Goal: Task Accomplishment & Management: Manage account settings

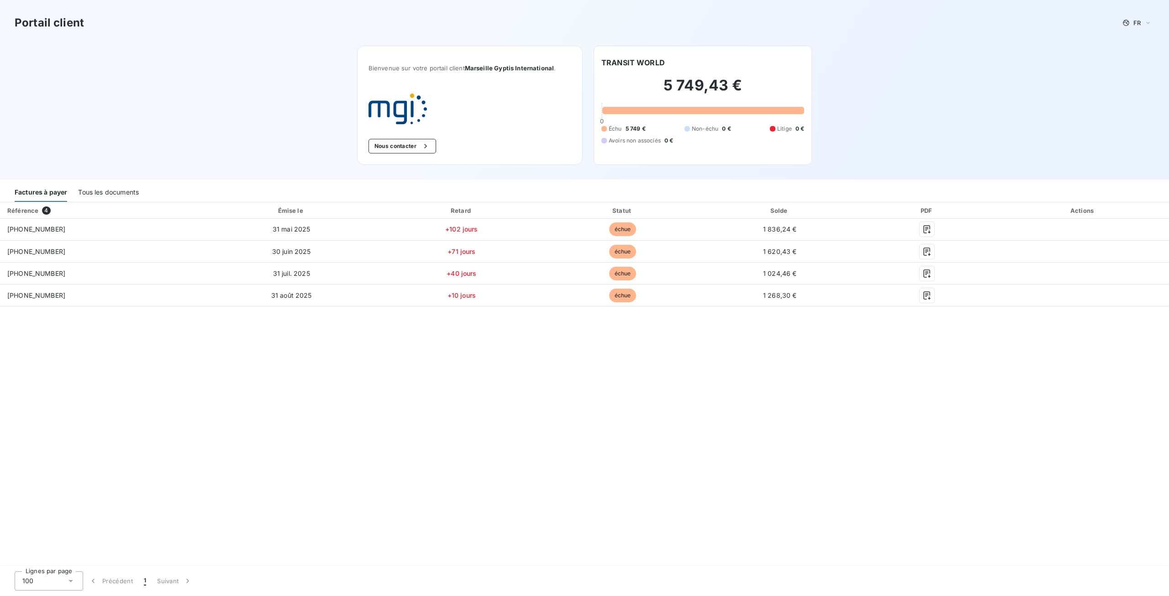
click at [122, 193] on div "Tous les documents" at bounding box center [108, 192] width 61 height 19
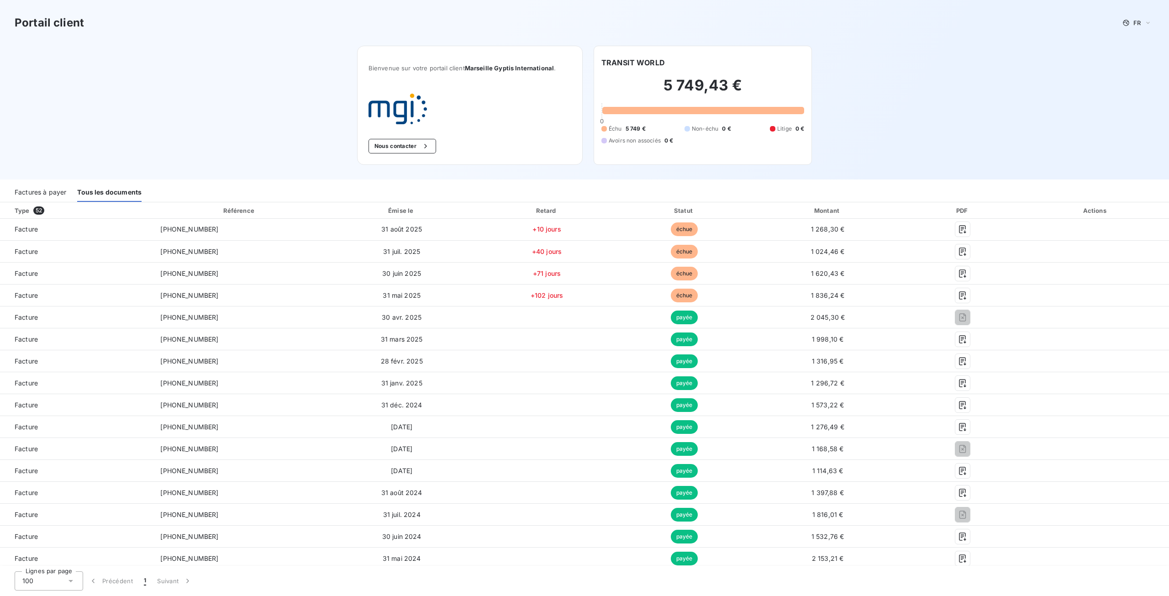
drag, startPoint x: 44, startPoint y: 195, endPoint x: 51, endPoint y: 173, distance: 23.0
click at [44, 194] on div "Factures à payer" at bounding box center [41, 192] width 52 height 19
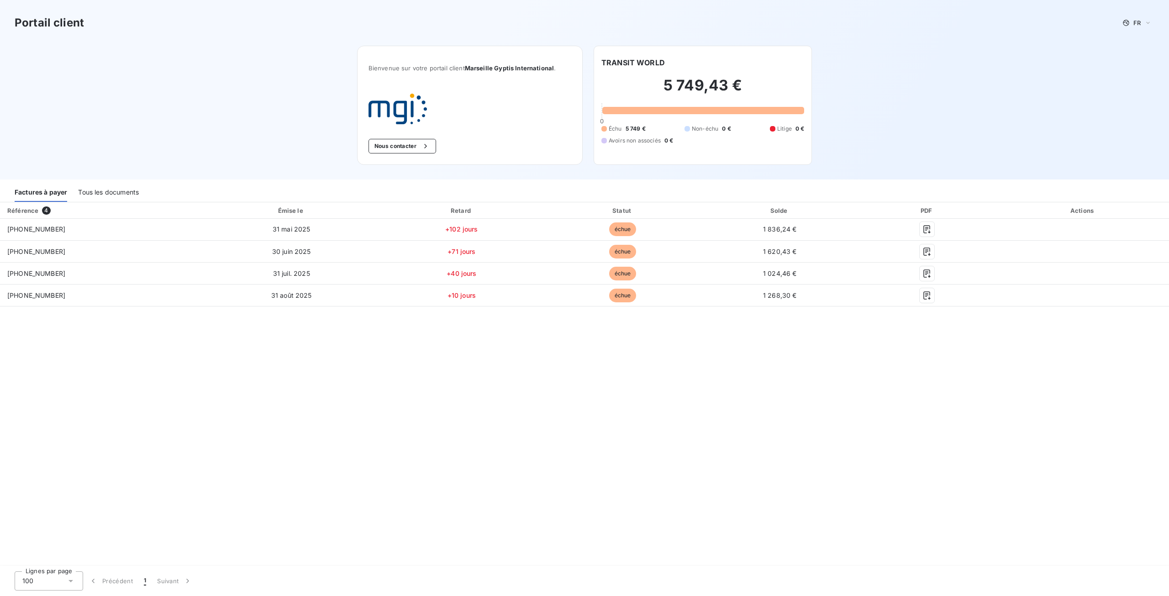
click at [105, 190] on div "Tous les documents" at bounding box center [108, 192] width 61 height 19
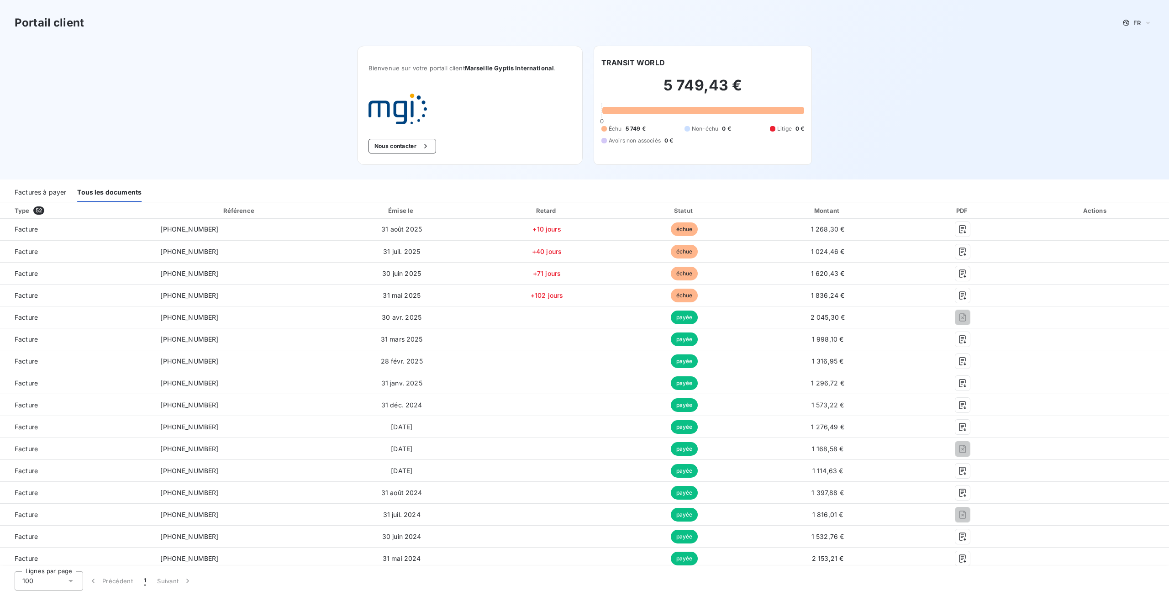
click at [43, 194] on div "Factures à payer" at bounding box center [41, 192] width 52 height 19
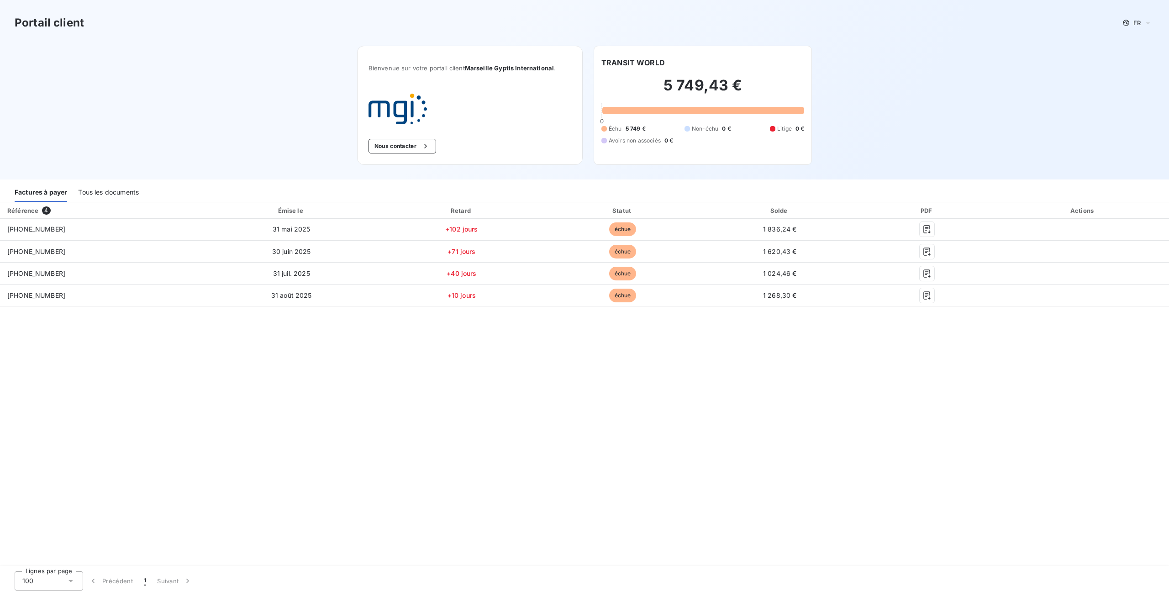
click at [112, 193] on div "Tous les documents" at bounding box center [108, 192] width 61 height 19
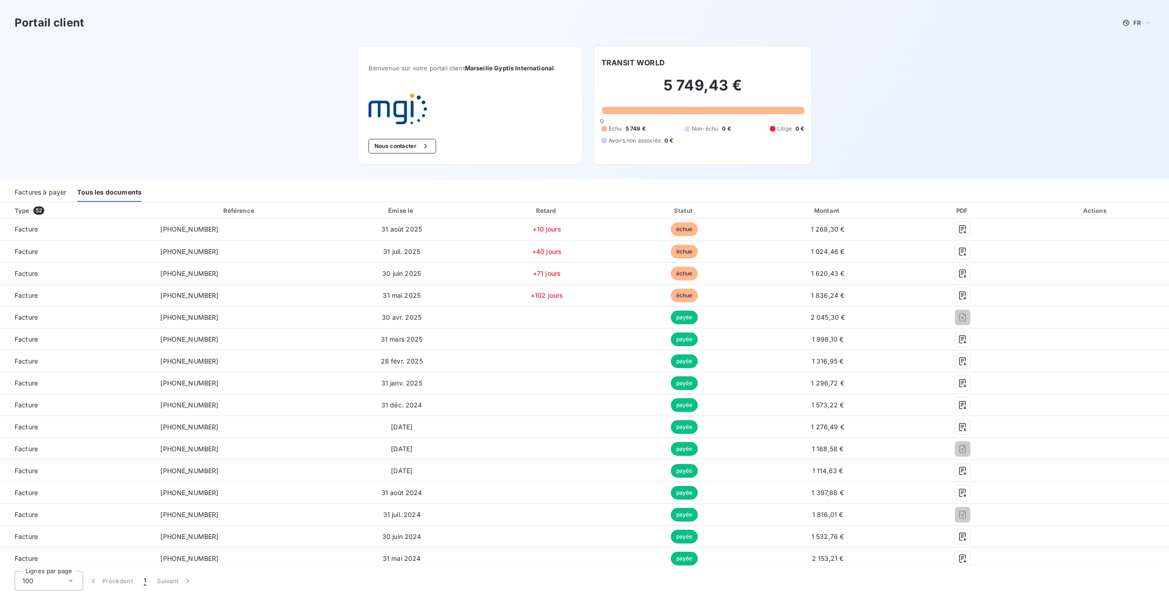
click at [33, 196] on div "Factures à payer" at bounding box center [41, 192] width 52 height 19
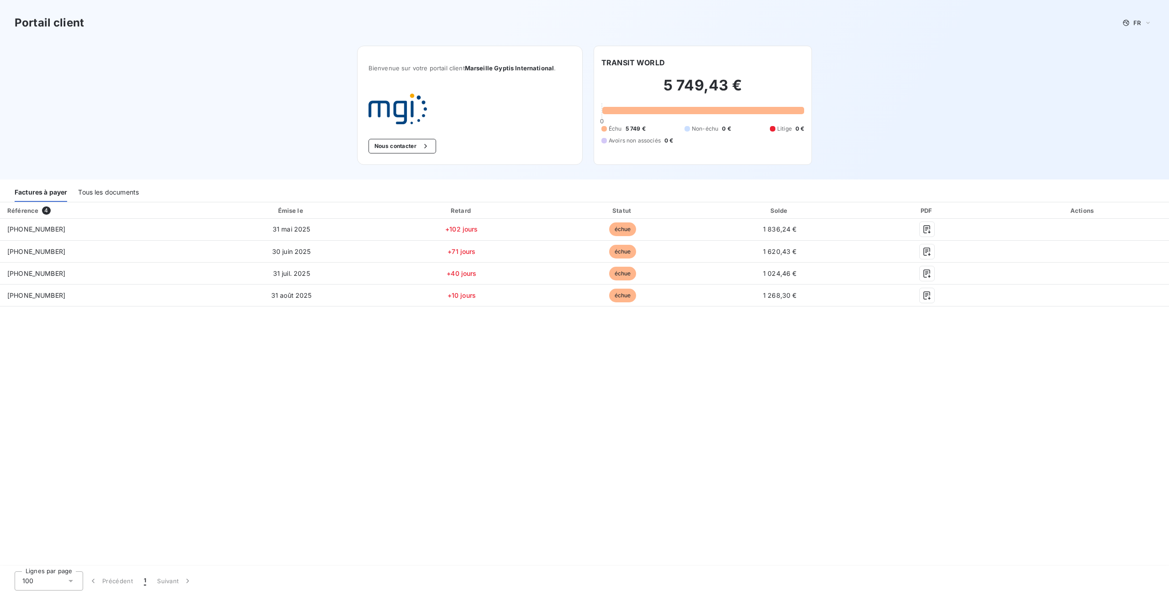
click at [102, 189] on div "Tous les documents" at bounding box center [108, 192] width 61 height 19
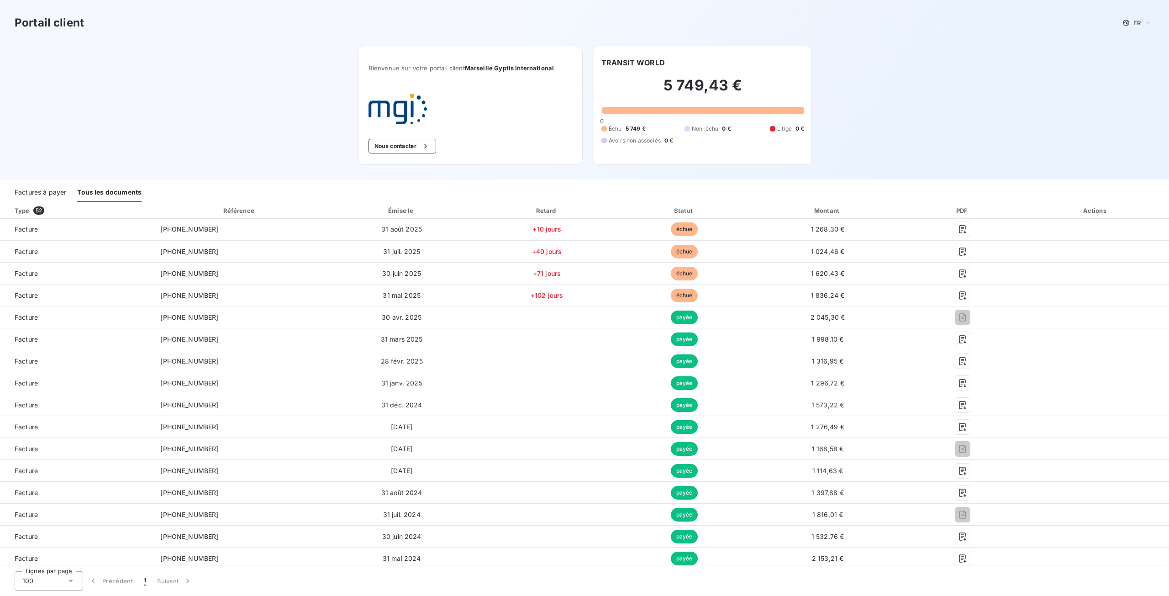
click at [30, 193] on div "Factures à payer" at bounding box center [41, 192] width 52 height 19
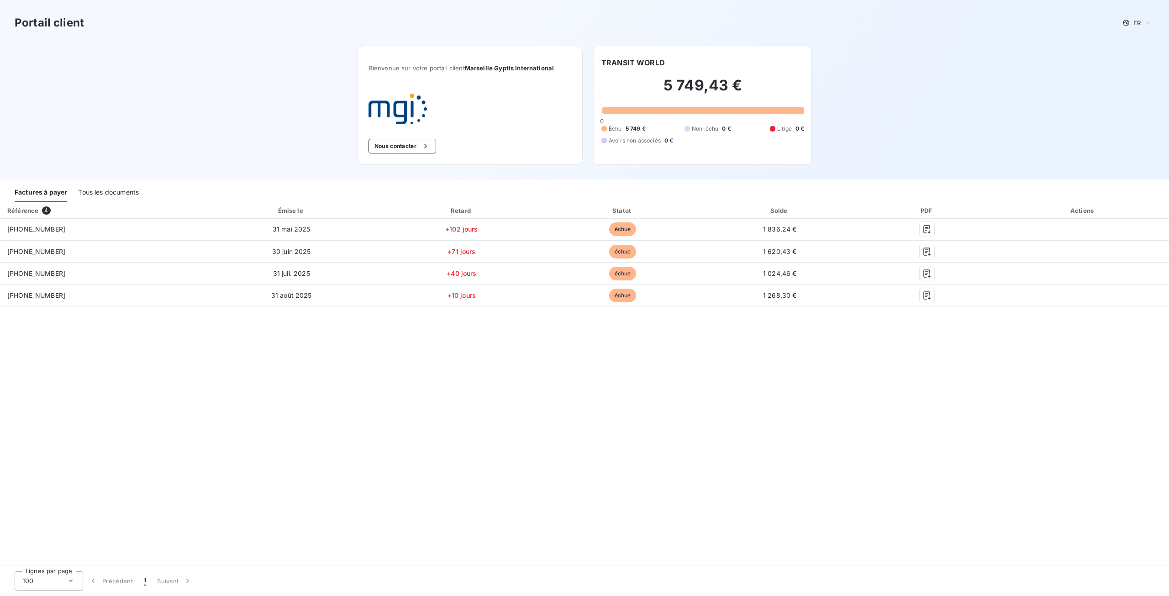
click at [115, 195] on div "Tous les documents" at bounding box center [108, 192] width 61 height 19
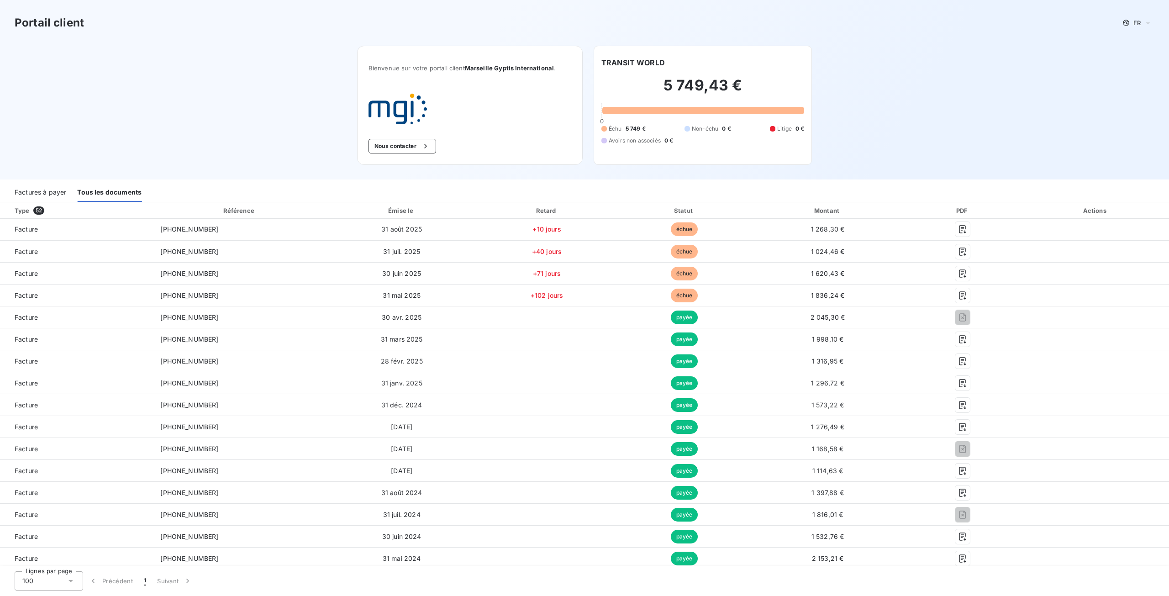
click at [46, 195] on div "Factures à payer" at bounding box center [41, 192] width 52 height 19
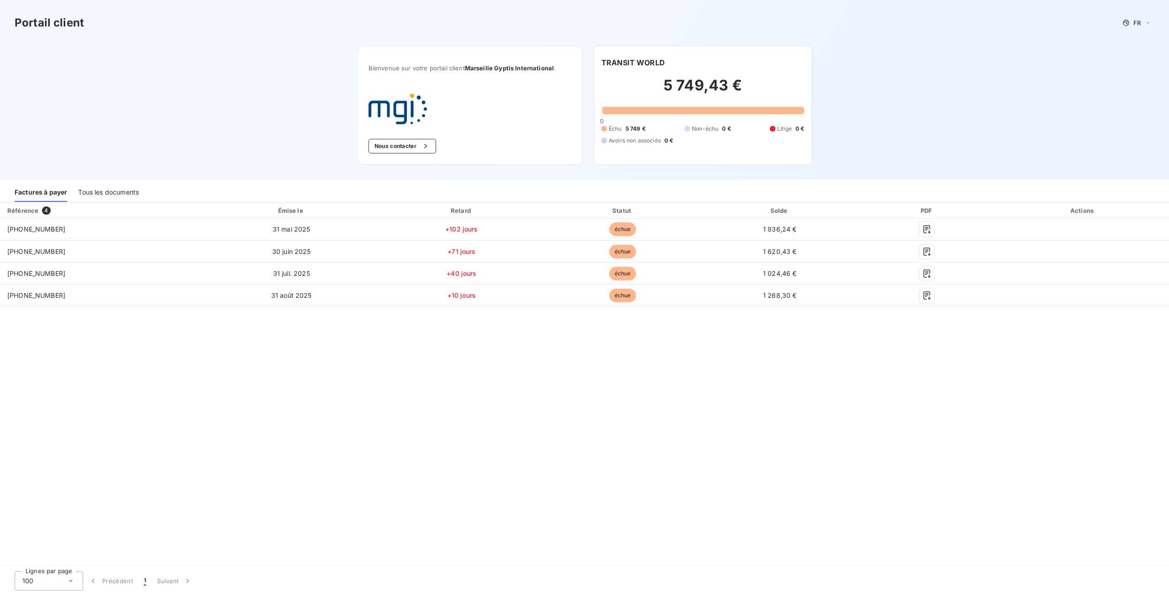
click at [114, 190] on div "Tous les documents" at bounding box center [108, 192] width 61 height 19
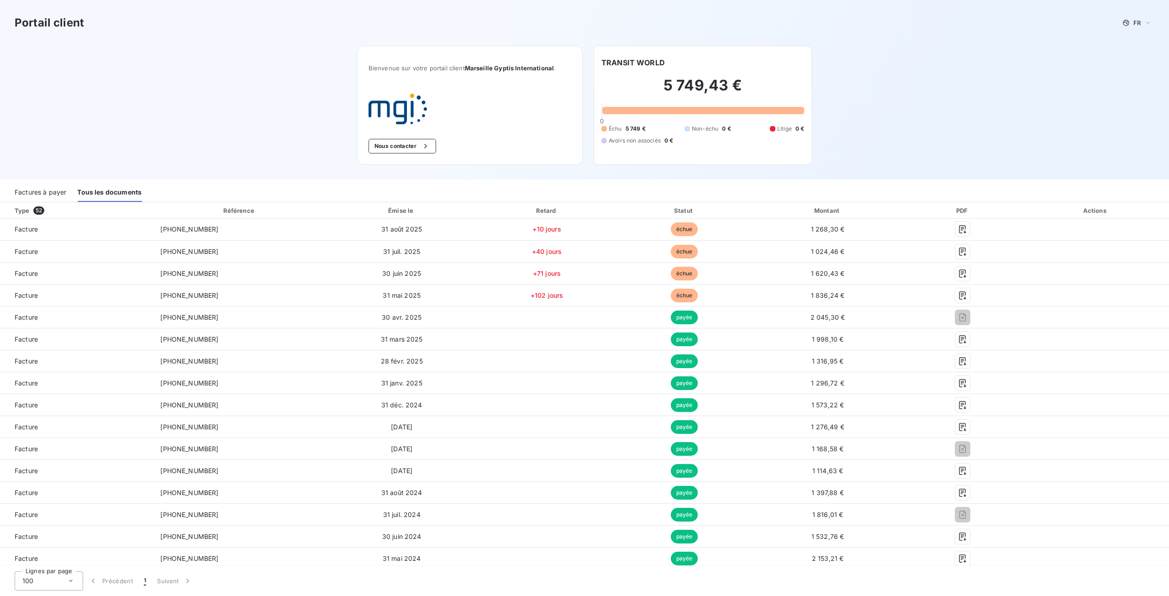
click at [40, 192] on div "Factures à payer" at bounding box center [41, 192] width 52 height 19
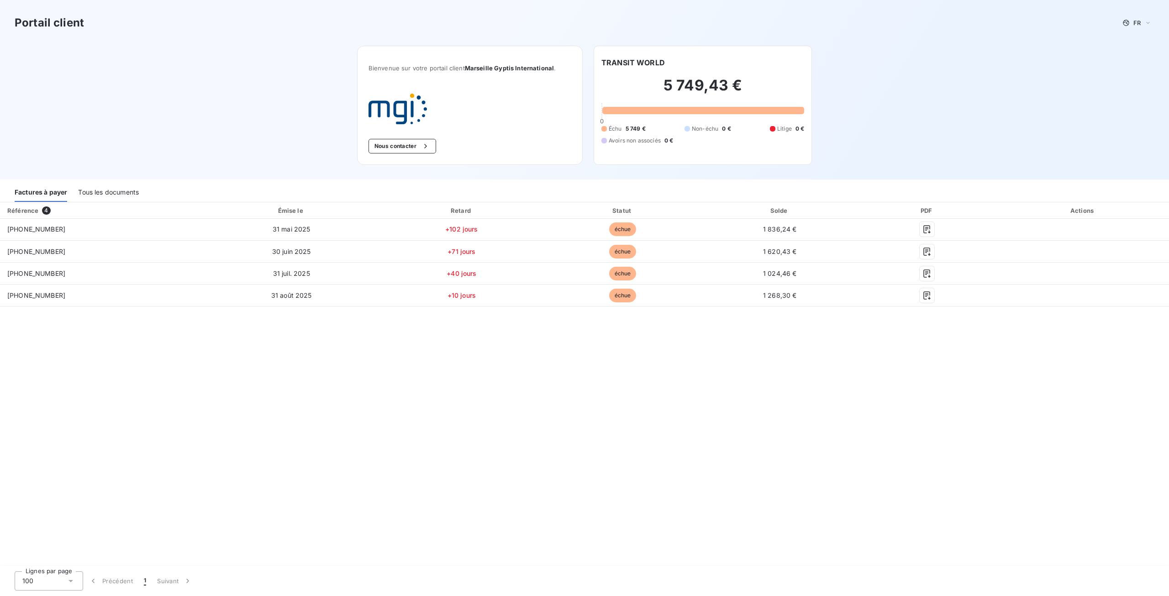
click at [139, 189] on div "Tous les documents" at bounding box center [108, 192] width 61 height 19
